Goal: Task Accomplishment & Management: Manage account settings

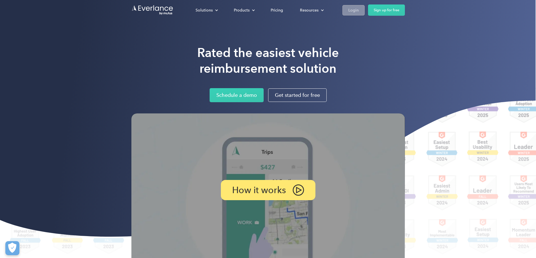
click at [358, 10] on div "Login" at bounding box center [353, 10] width 10 height 7
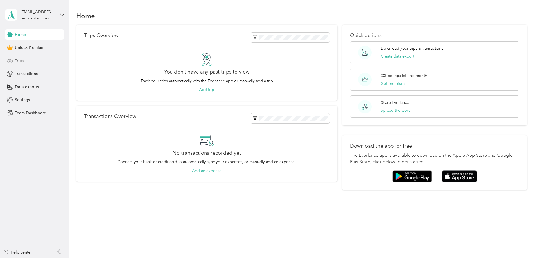
click at [22, 63] on span "Trips" at bounding box center [19, 61] width 9 height 6
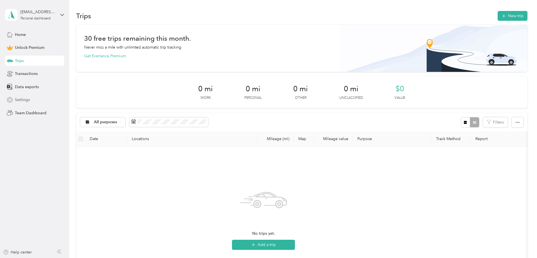
click at [22, 99] on span "Settings" at bounding box center [22, 100] width 15 height 6
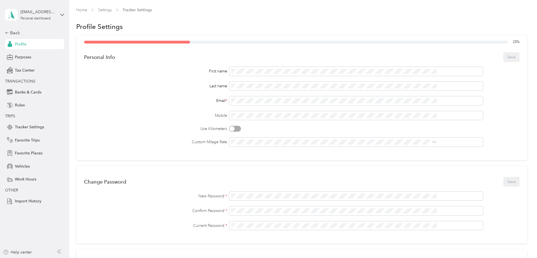
click at [87, 13] on span "Home" at bounding box center [81, 10] width 11 height 6
click at [87, 9] on link "Home" at bounding box center [81, 10] width 11 height 5
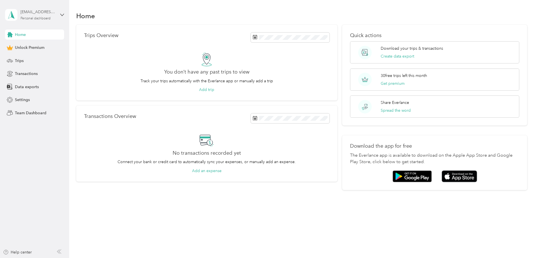
click at [38, 10] on div "kjohnston@westernresevewater.com" at bounding box center [38, 12] width 35 height 6
click at [25, 46] on div "Log out" at bounding box center [21, 45] width 22 height 6
